Goal: Task Accomplishment & Management: Use online tool/utility

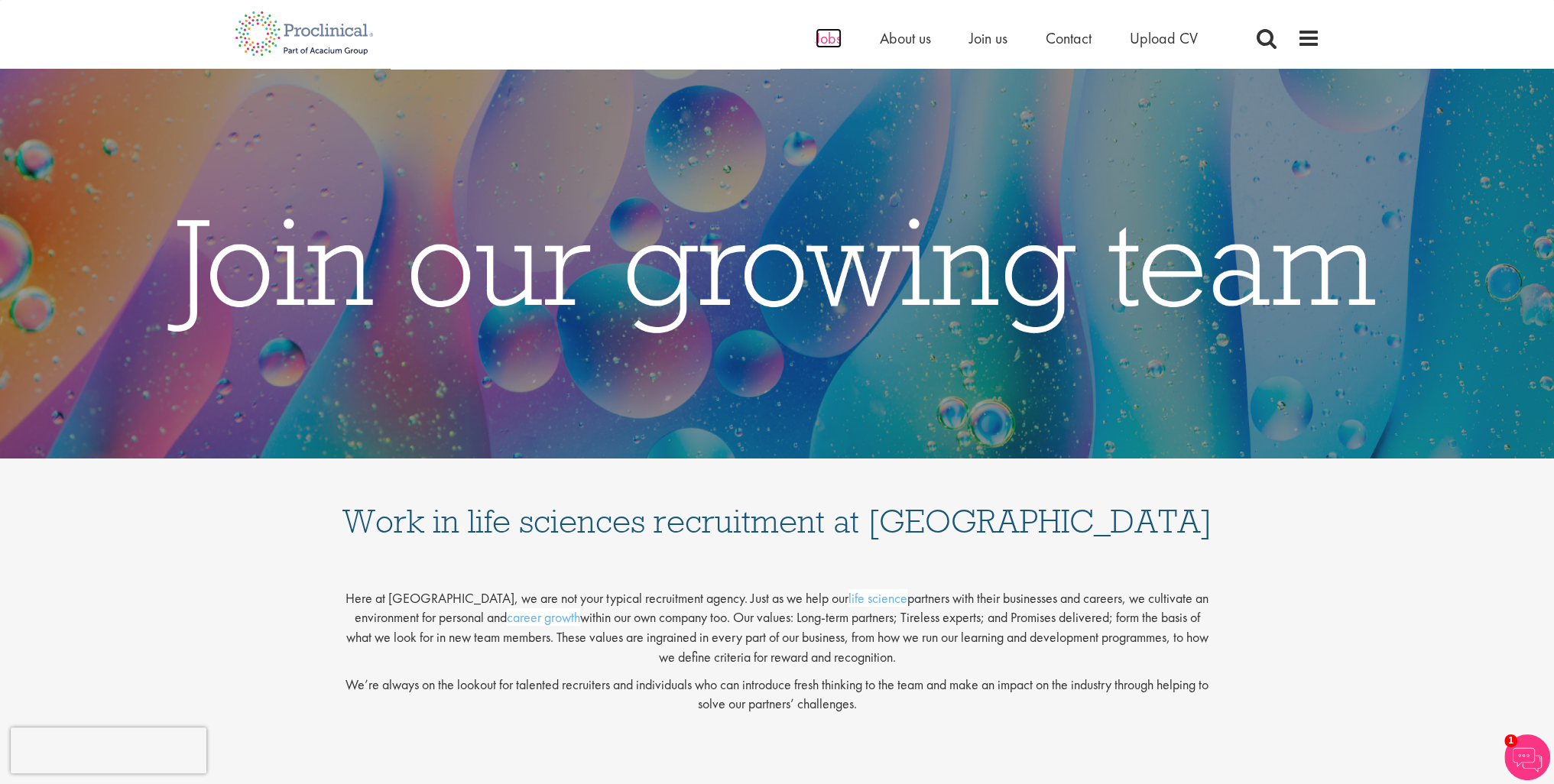
click at [827, 35] on span "Jobs" at bounding box center [829, 37] width 26 height 20
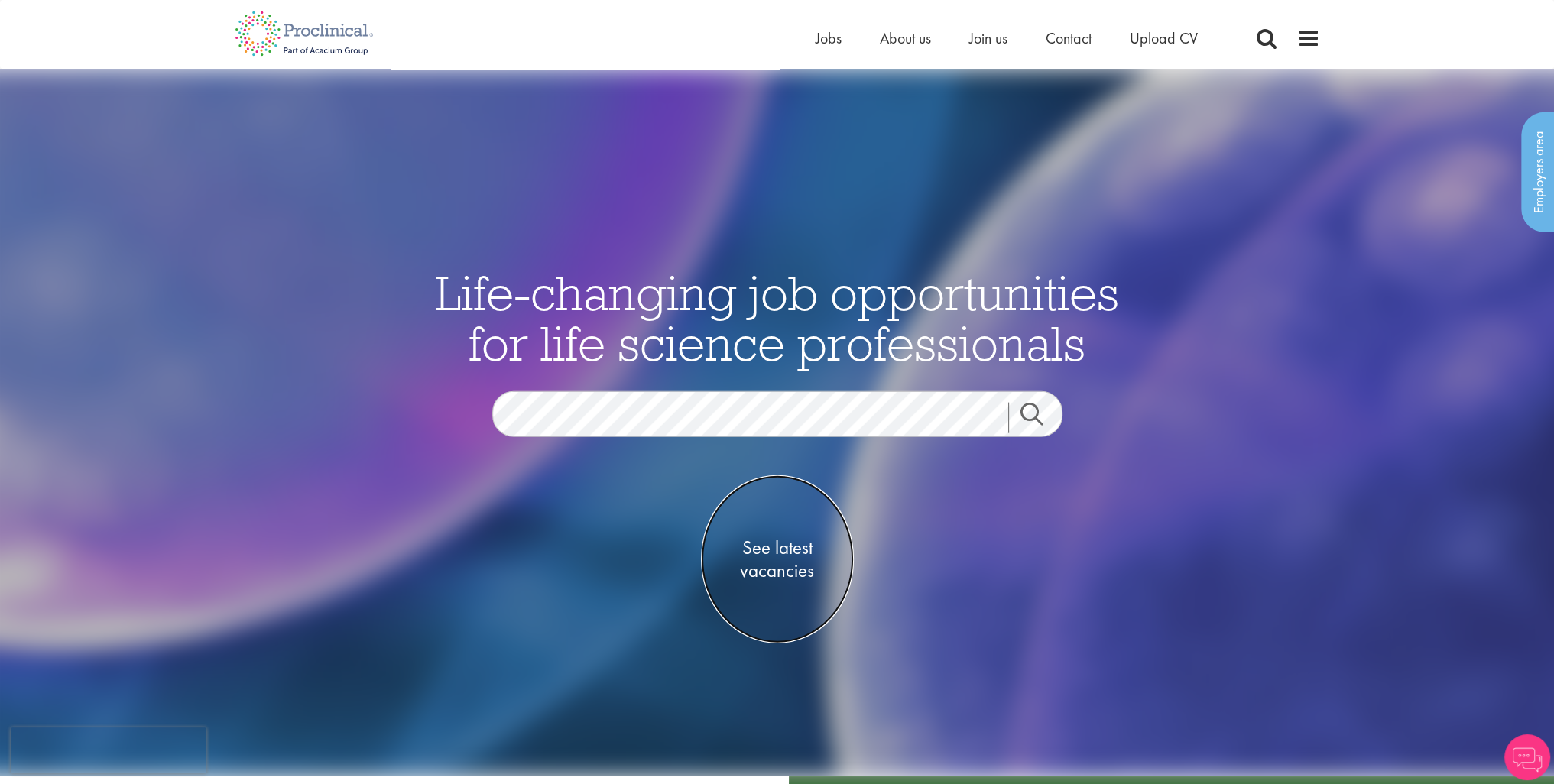
click at [778, 569] on span "See latest vacancies" at bounding box center [777, 559] width 153 height 46
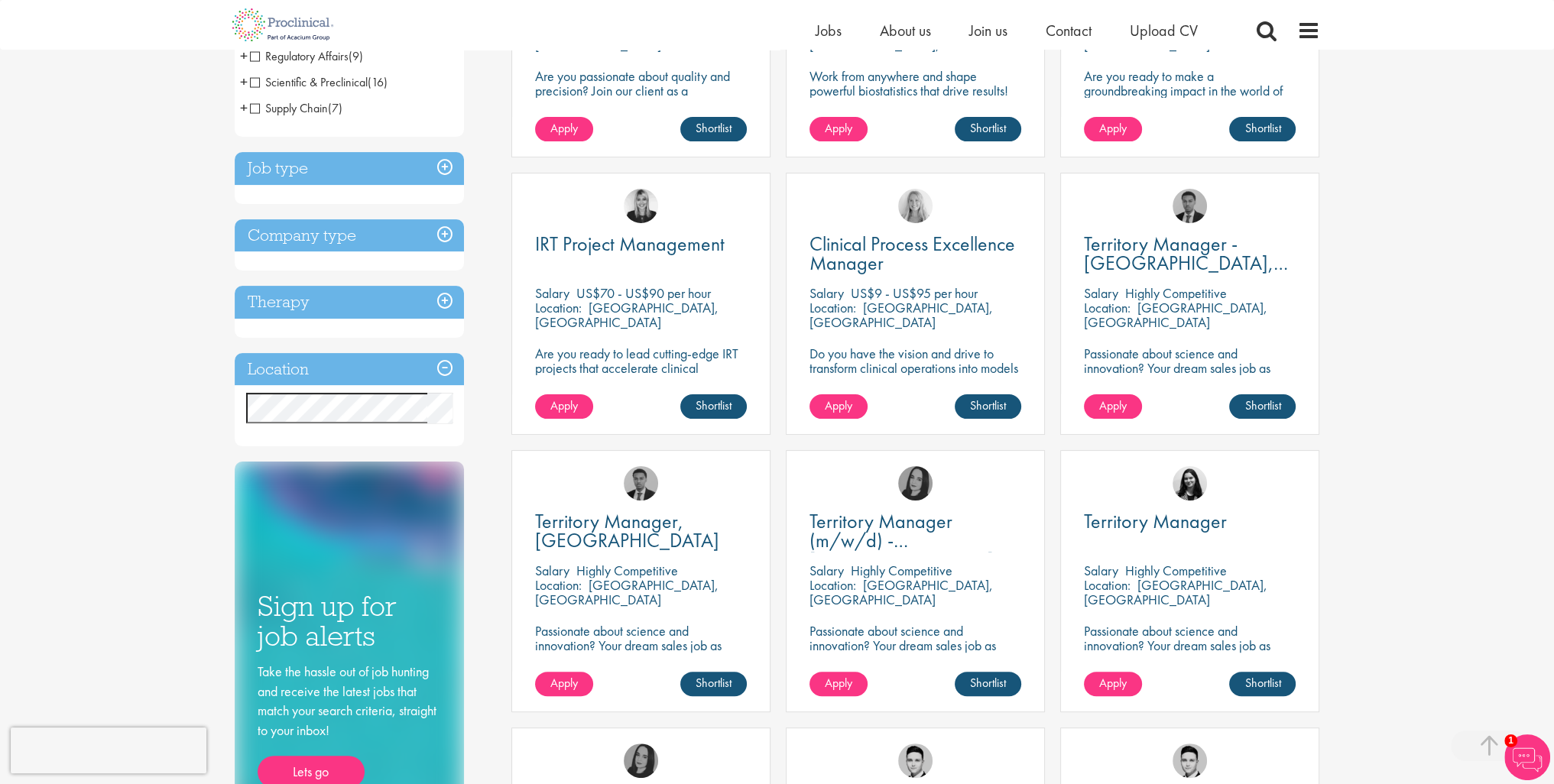
scroll to position [382, 0]
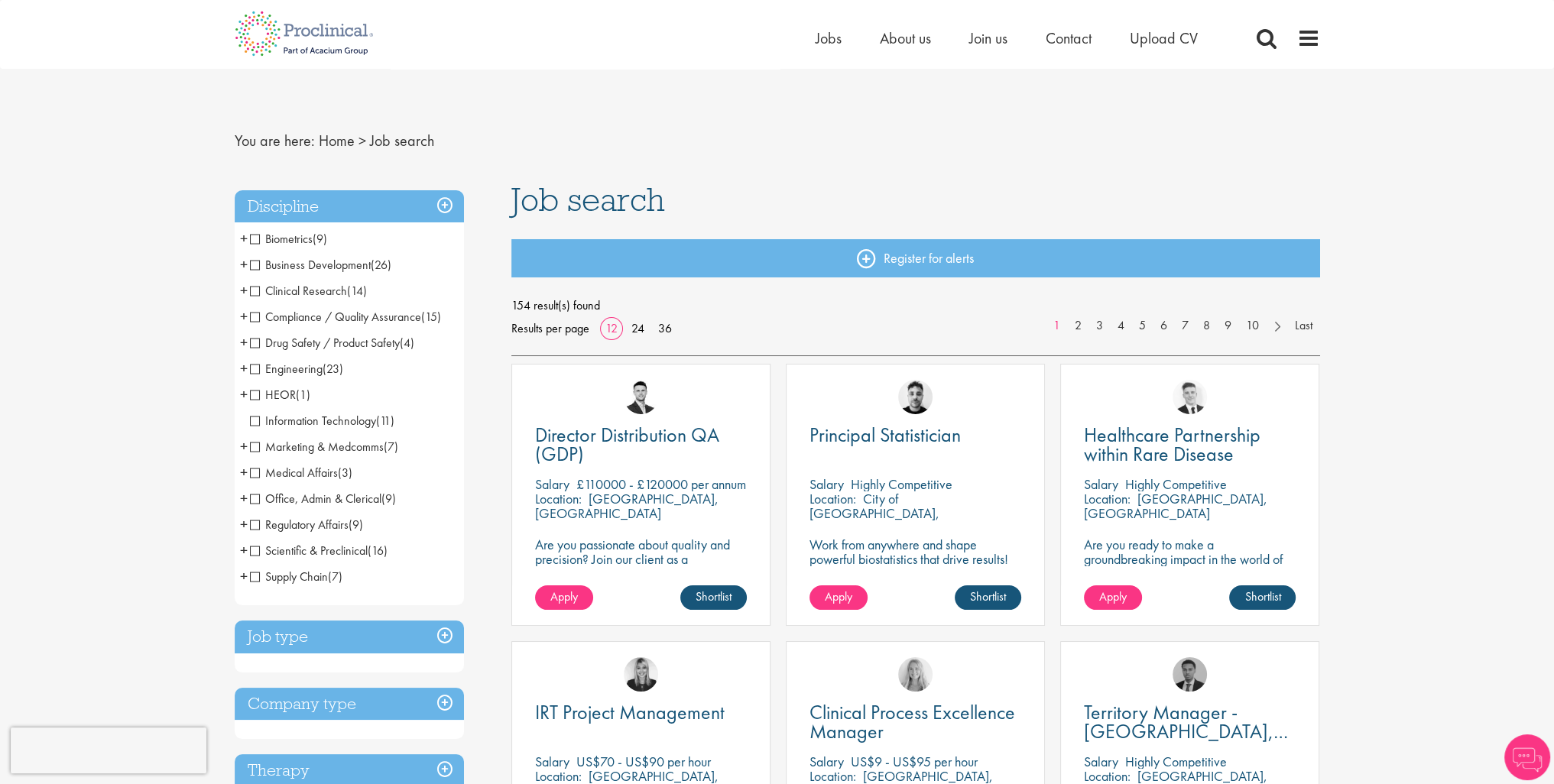
click at [251, 424] on span "Information Technology" at bounding box center [313, 420] width 126 height 16
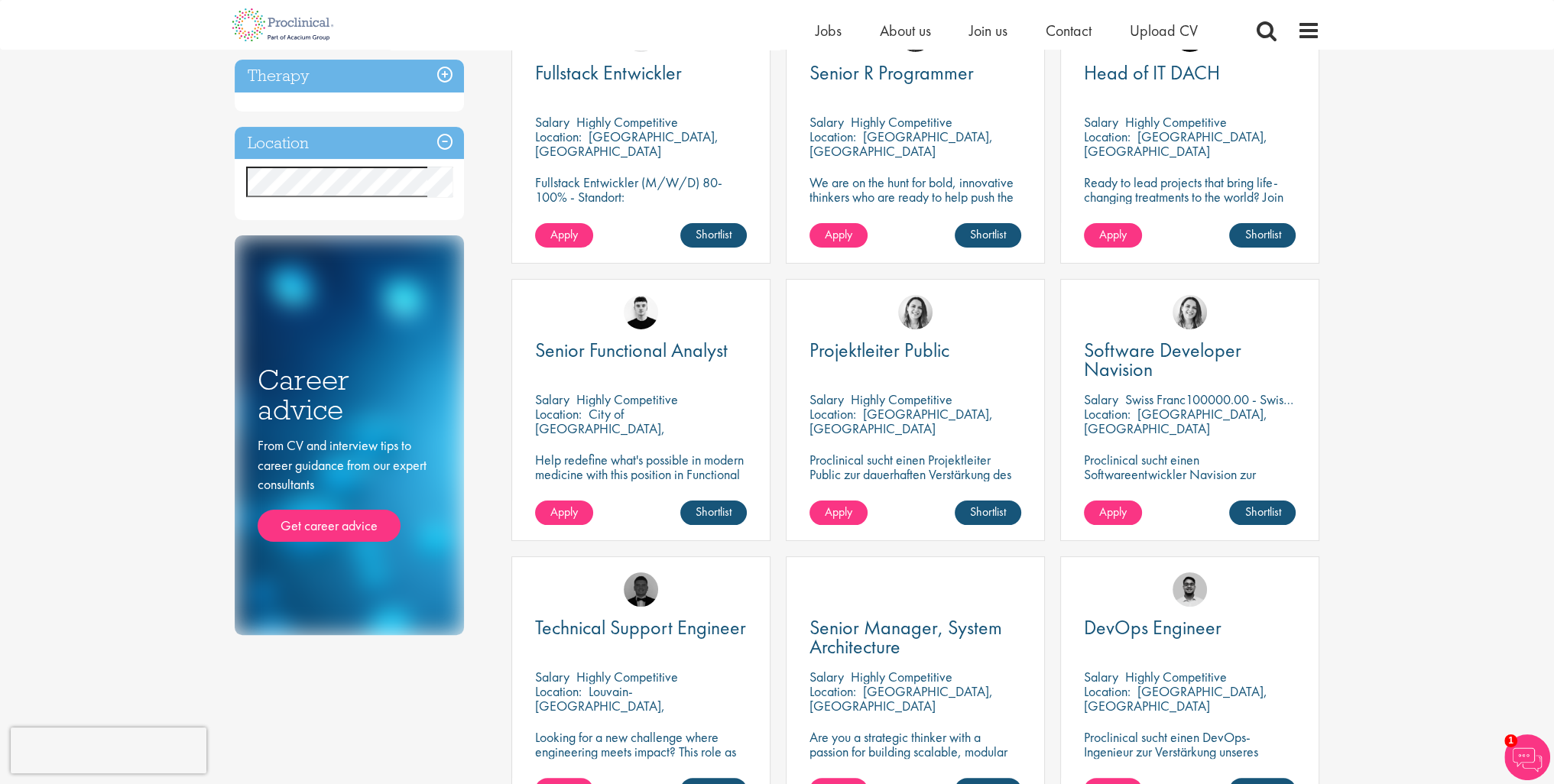
scroll to position [153, 0]
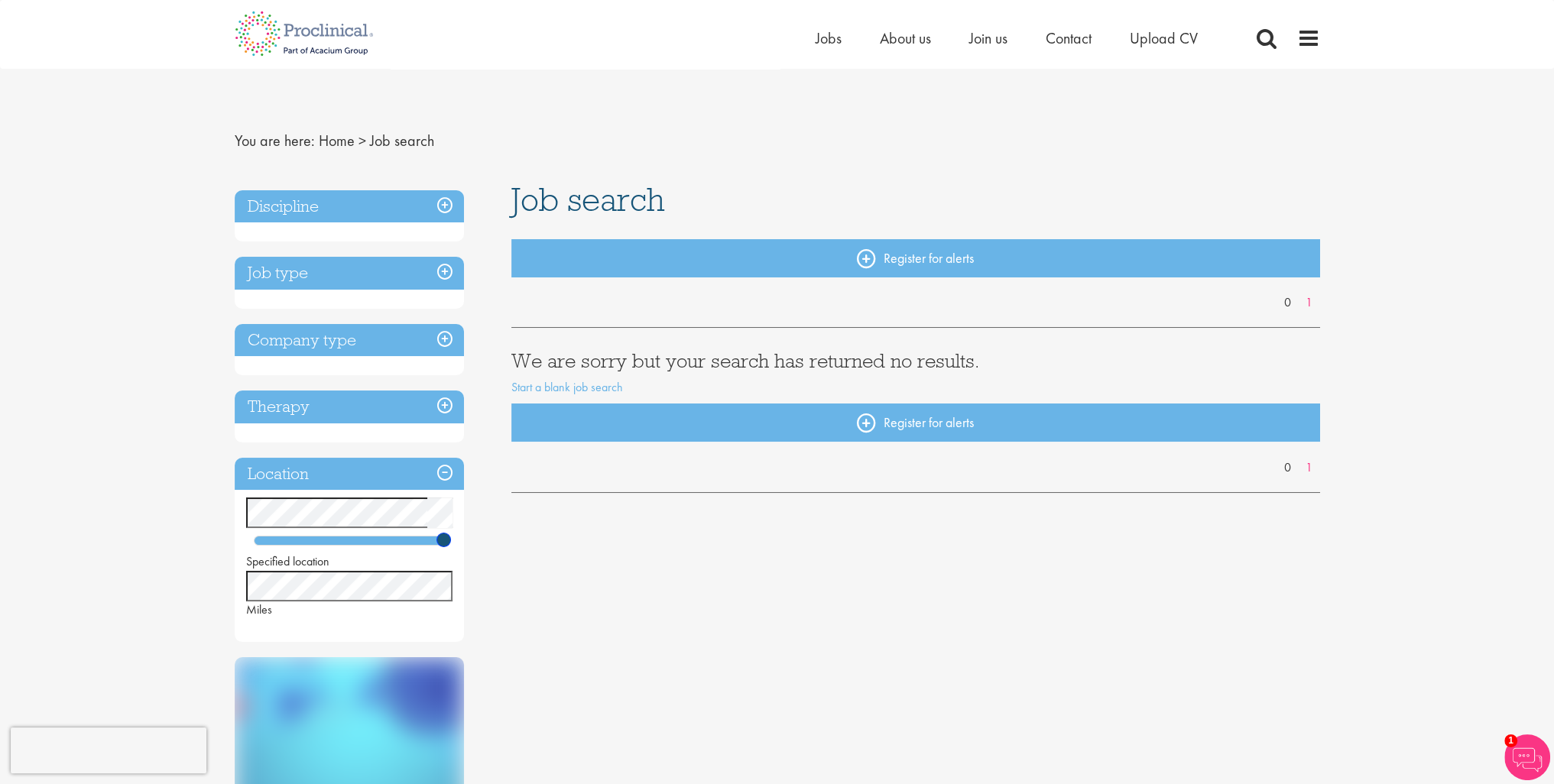
drag, startPoint x: 289, startPoint y: 541, endPoint x: 449, endPoint y: 547, distance: 160.1
click at [449, 547] on div "Specified location Miles" at bounding box center [349, 557] width 230 height 120
